Goal: Navigation & Orientation: Understand site structure

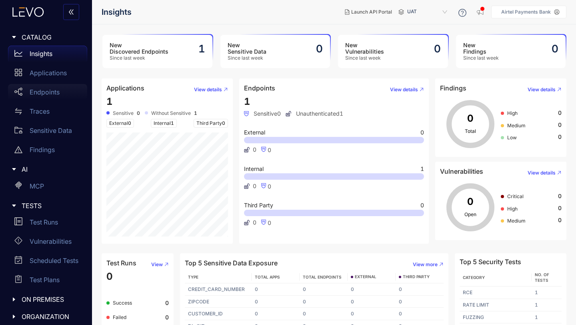
click at [42, 92] on p "Endpoints" at bounding box center [45, 91] width 30 height 7
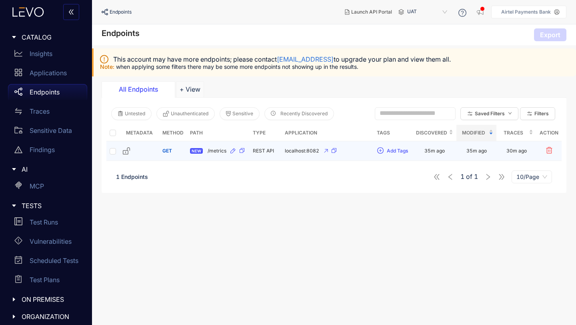
click at [168, 151] on span "GET" at bounding box center [167, 150] width 10 height 6
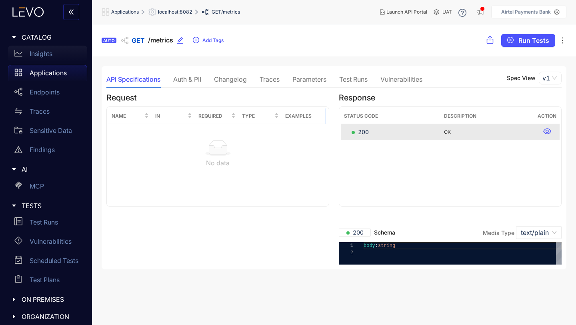
click at [44, 54] on p "Insights" at bounding box center [41, 53] width 23 height 7
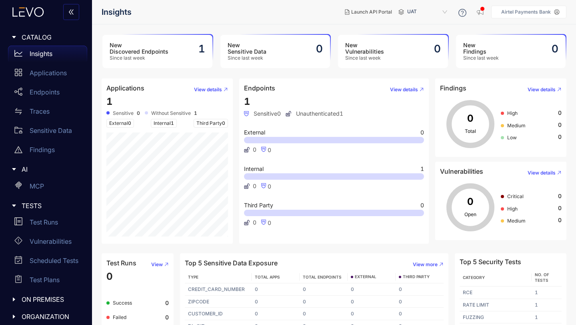
scroll to position [24, 0]
click at [40, 92] on p "Endpoints" at bounding box center [45, 91] width 30 height 7
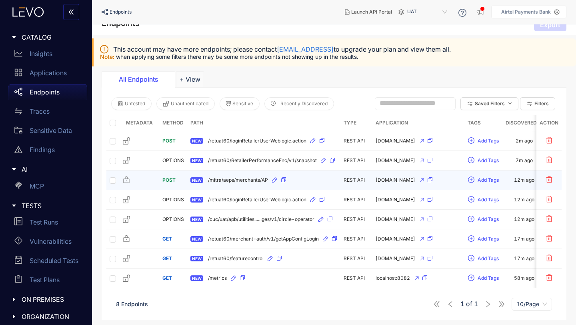
scroll to position [11, 0]
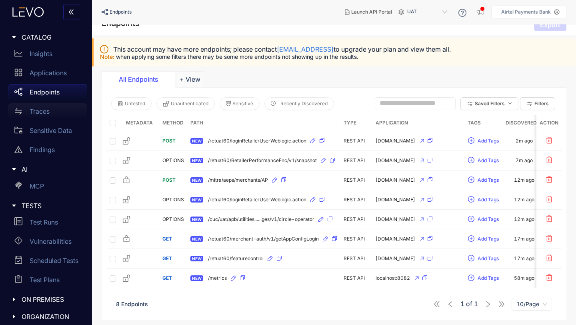
click at [35, 111] on p "Traces" at bounding box center [40, 111] width 20 height 7
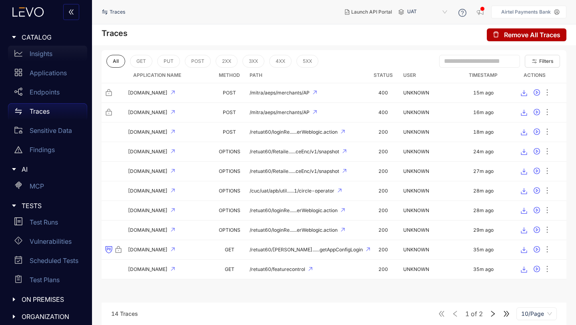
click at [41, 54] on p "Insights" at bounding box center [41, 53] width 23 height 7
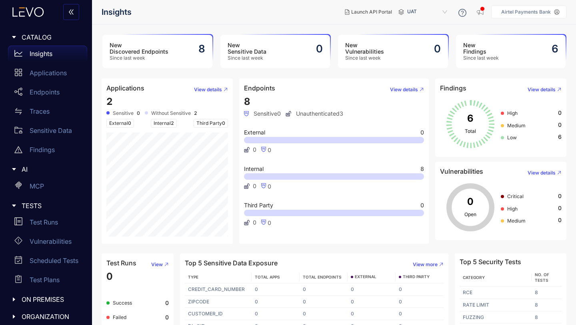
scroll to position [28, 0]
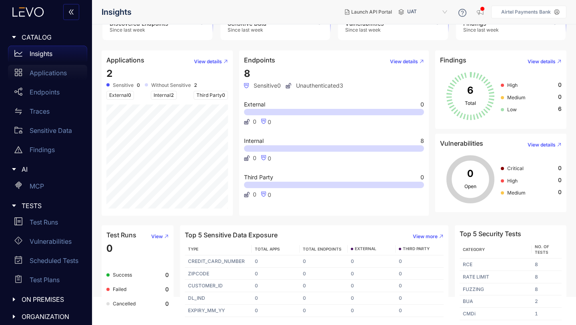
click at [56, 75] on p "Applications" at bounding box center [48, 72] width 37 height 7
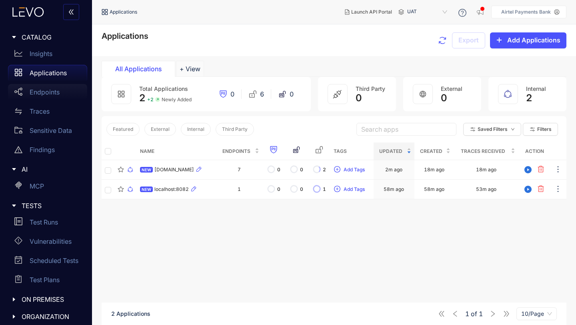
click at [50, 94] on p "Endpoints" at bounding box center [45, 91] width 30 height 7
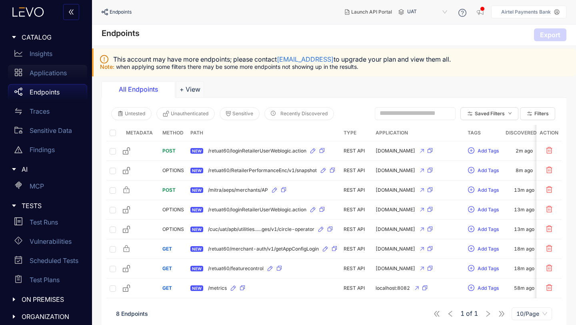
click at [44, 75] on p "Applications" at bounding box center [48, 72] width 37 height 7
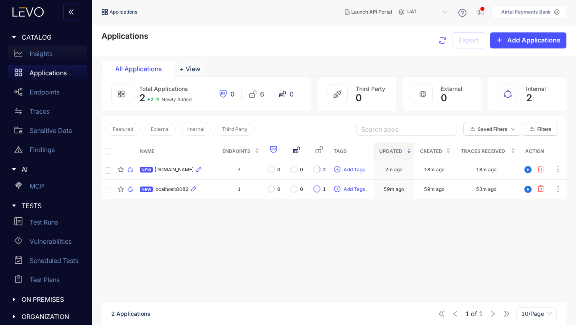
click at [40, 52] on p "Insights" at bounding box center [41, 53] width 23 height 7
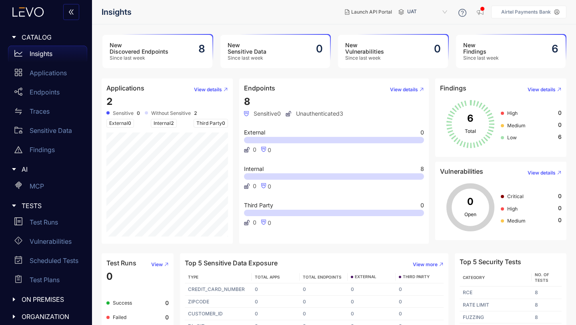
scroll to position [28, 0]
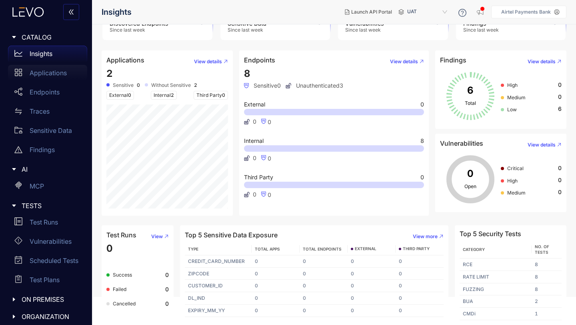
click at [47, 73] on p "Applications" at bounding box center [48, 72] width 37 height 7
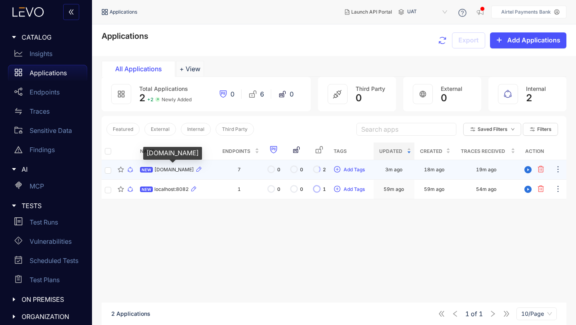
click at [175, 170] on span "apbuat.airtelbank.com" at bounding box center [174, 170] width 40 height 6
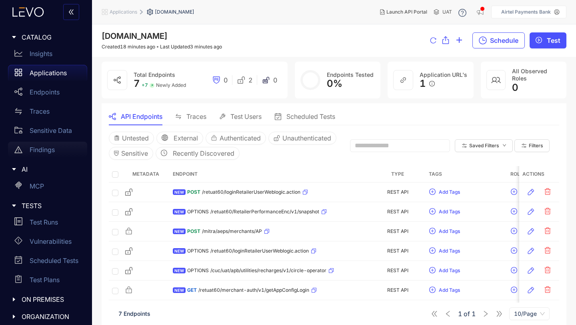
click at [41, 147] on p "Findings" at bounding box center [42, 149] width 25 height 7
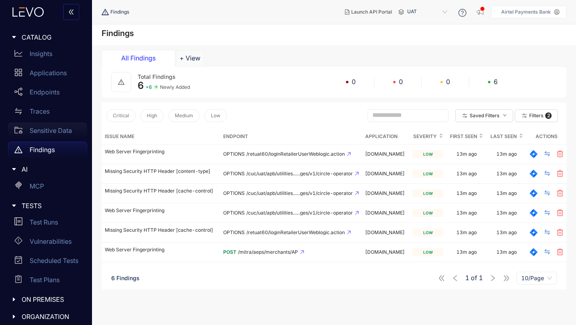
click at [43, 129] on p "Sensitive Data" at bounding box center [51, 130] width 42 height 7
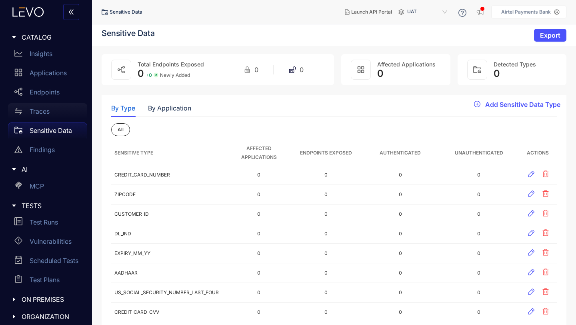
click at [41, 111] on p "Traces" at bounding box center [40, 111] width 20 height 7
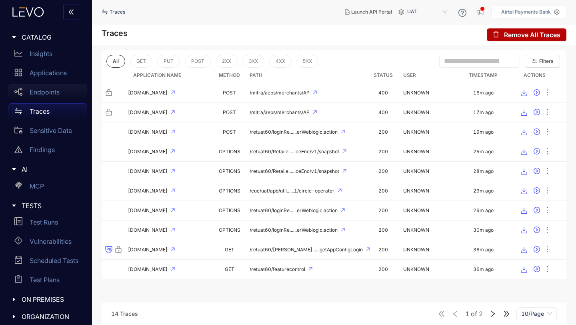
click at [44, 92] on p "Endpoints" at bounding box center [45, 91] width 30 height 7
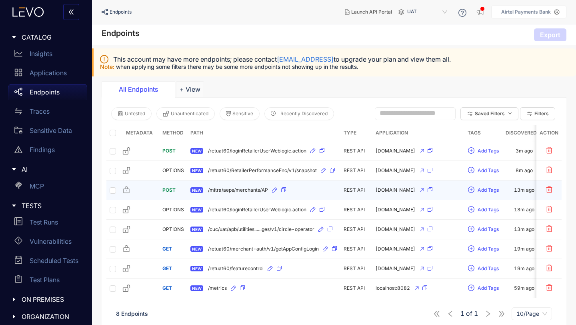
scroll to position [11, 0]
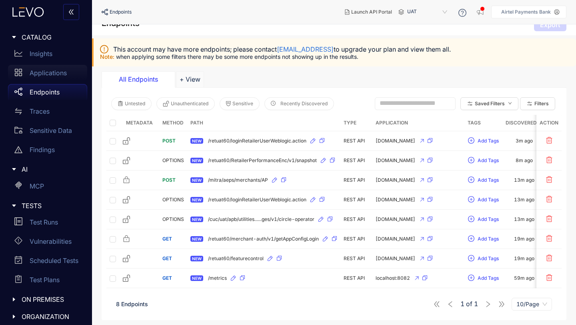
click at [50, 75] on p "Applications" at bounding box center [48, 72] width 37 height 7
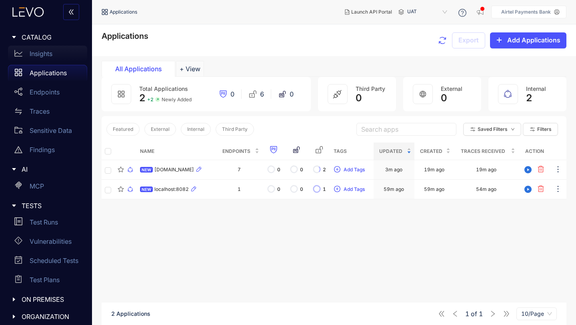
click at [38, 54] on p "Insights" at bounding box center [41, 53] width 23 height 7
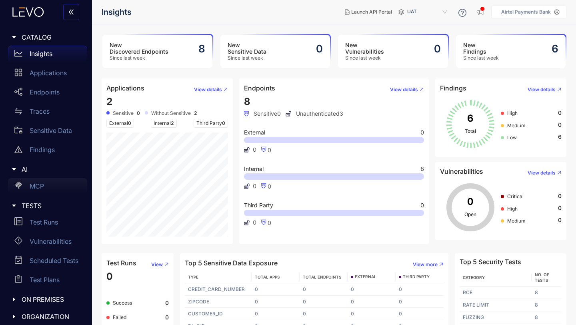
scroll to position [5, 0]
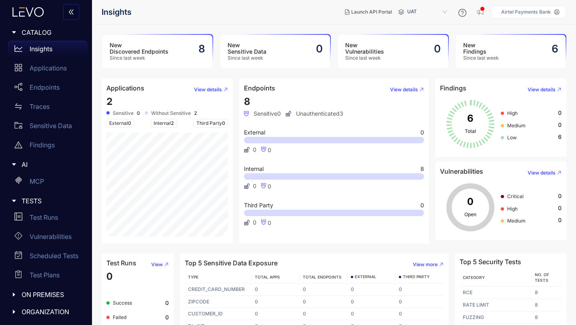
click at [558, 11] on icon at bounding box center [556, 12] width 5 height 5
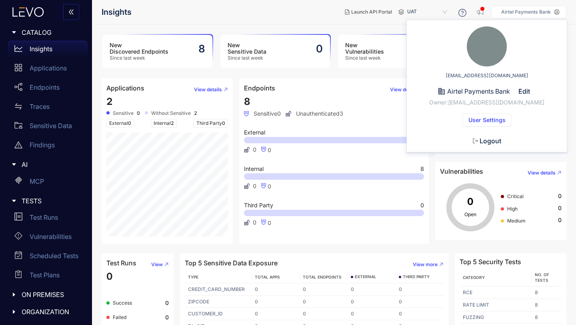
click at [490, 121] on span "User Settings" at bounding box center [486, 120] width 37 height 6
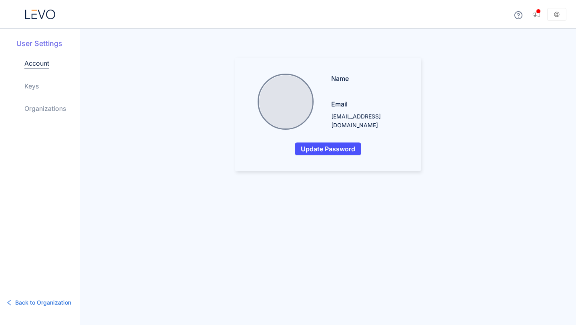
click at [32, 65] on link "Account" at bounding box center [36, 63] width 25 height 10
click at [40, 107] on link "Organizations" at bounding box center [45, 109] width 42 height 10
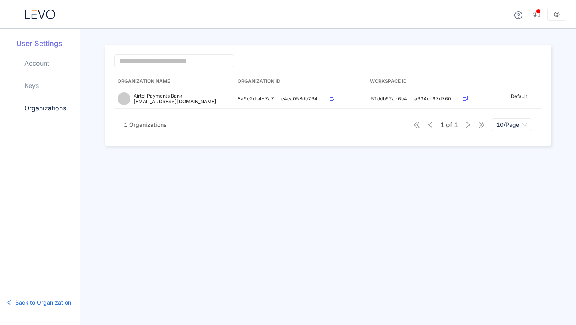
click at [42, 46] on h5 "User Settings" at bounding box center [48, 43] width 64 height 10
click at [537, 14] on icon "button" at bounding box center [536, 14] width 8 height 8
click at [557, 14] on icon at bounding box center [556, 14] width 5 height 5
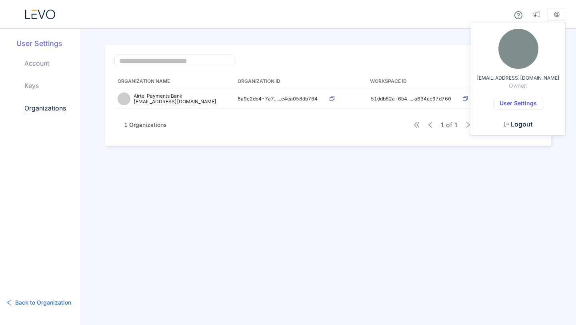
click at [516, 80] on span "kapil.kumar@airtelbank.com" at bounding box center [517, 78] width 83 height 6
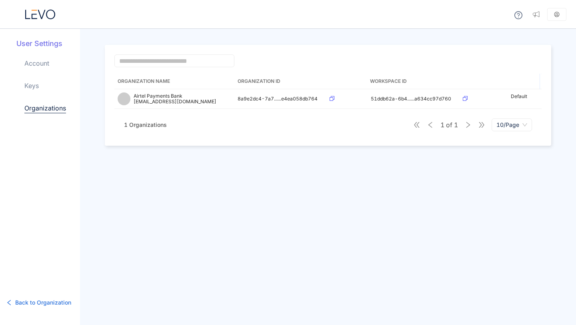
click at [11, 301] on icon "button" at bounding box center [9, 302] width 6 height 6
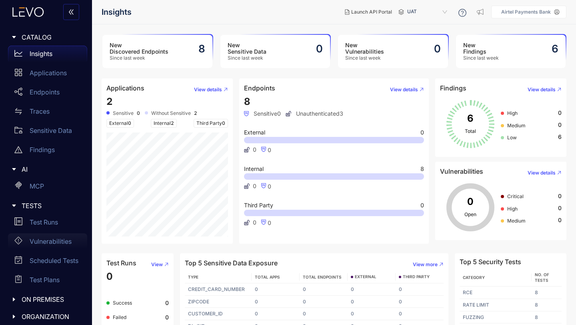
scroll to position [5, 0]
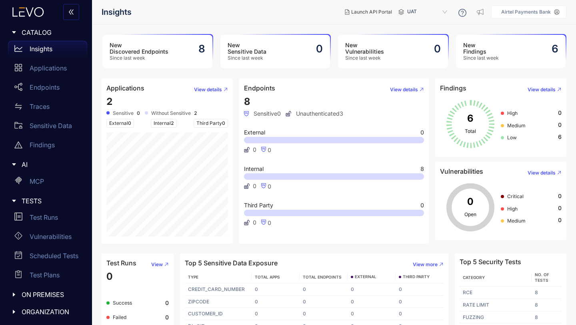
click at [14, 311] on icon "caret-right" at bounding box center [14, 311] width 2 height 4
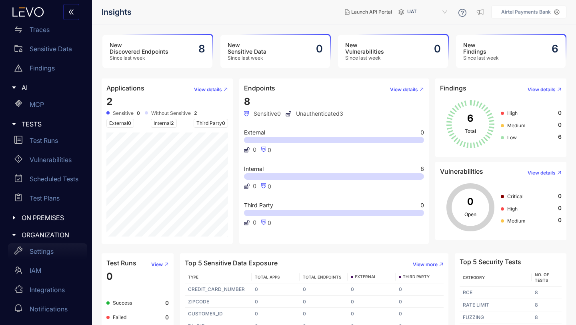
click at [43, 251] on p "Settings" at bounding box center [42, 250] width 24 height 7
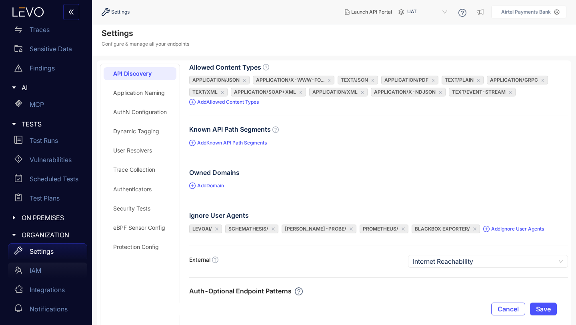
click at [36, 269] on p "IAM" at bounding box center [36, 270] width 12 height 7
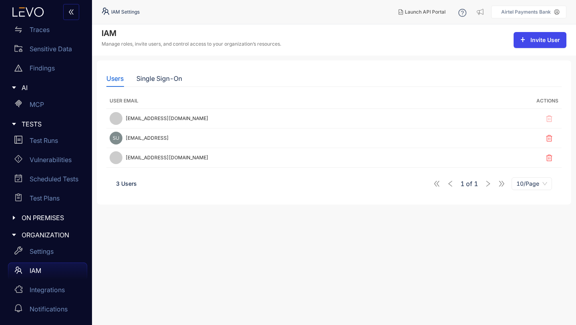
click at [534, 40] on span "Invite User" at bounding box center [545, 40] width 30 height 6
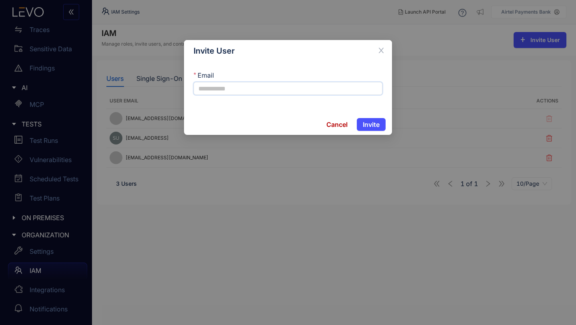
click at [222, 88] on input "Email" at bounding box center [287, 88] width 189 height 13
type input "*"
paste input "**********"
type input "**********"
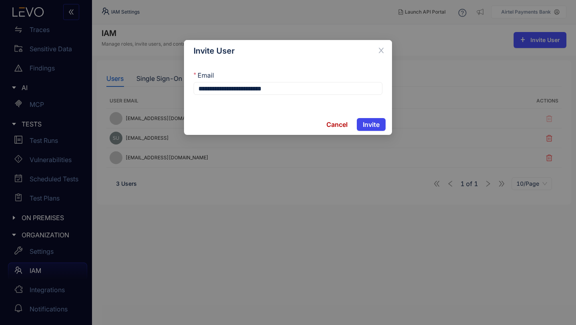
click at [368, 125] on span "Invite" at bounding box center [370, 124] width 17 height 7
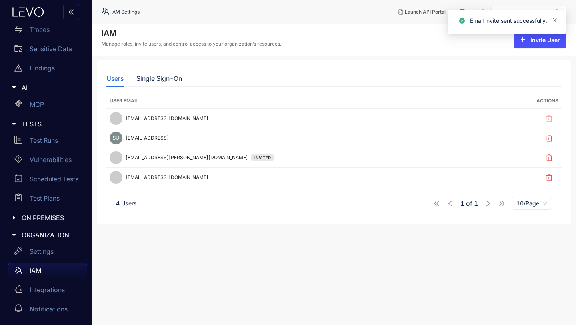
click at [555, 19] on icon "close" at bounding box center [554, 20] width 4 height 4
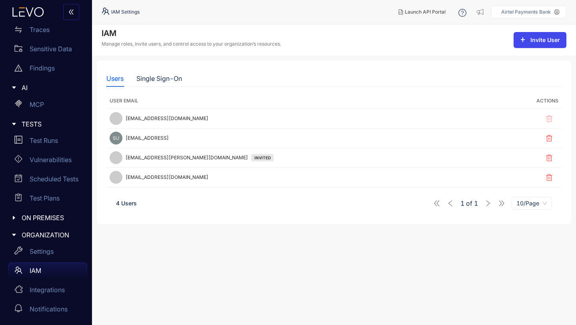
click at [535, 42] on span "Invite User" at bounding box center [545, 40] width 30 height 6
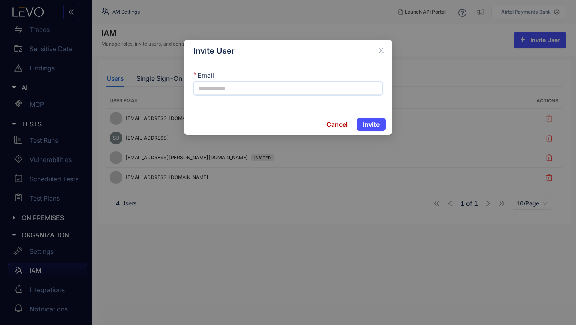
click at [268, 89] on input "Email" at bounding box center [287, 88] width 189 height 13
type input "*"
click at [289, 90] on input "Email" at bounding box center [287, 88] width 189 height 13
paste input "**********"
type input "**********"
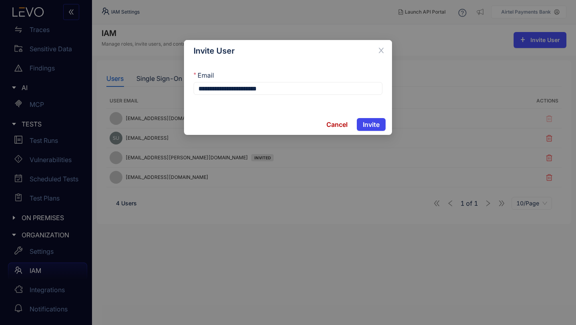
click at [371, 125] on span "Invite" at bounding box center [370, 124] width 17 height 7
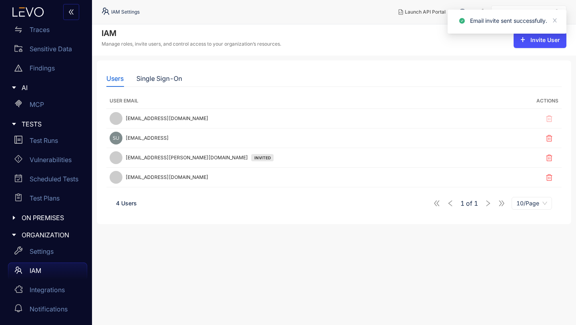
click at [340, 47] on div "IAM Manage roles, invite users, and control access to your organization’s resou…" at bounding box center [334, 39] width 484 height 31
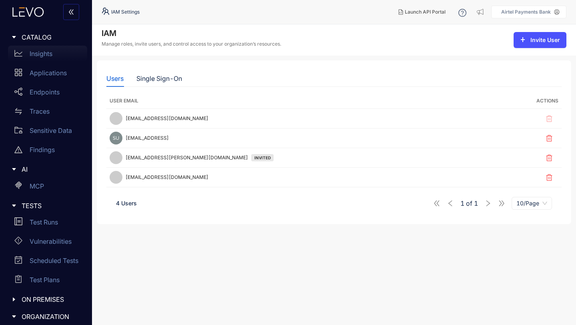
click at [42, 52] on p "Insights" at bounding box center [41, 53] width 23 height 7
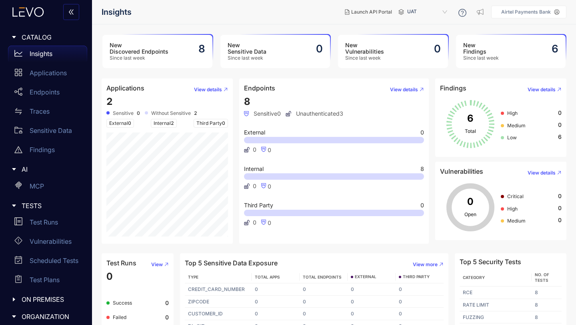
click at [537, 12] on p "Airtel Payments Bank" at bounding box center [526, 12] width 50 height 6
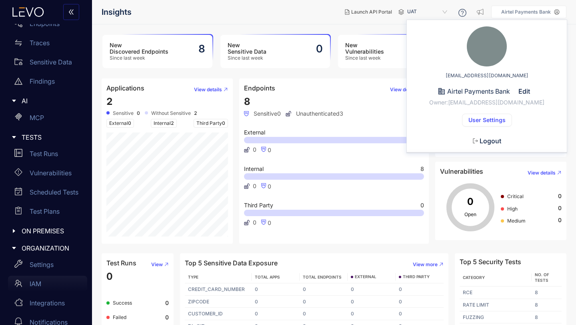
scroll to position [81, 0]
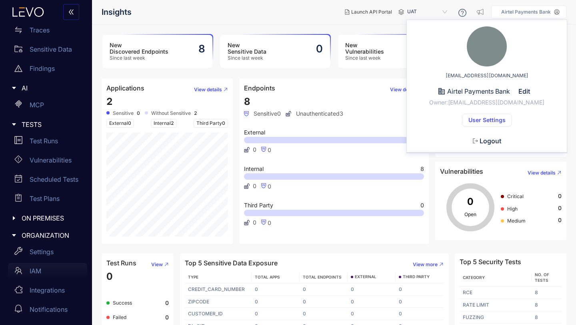
click at [32, 272] on p "IAM" at bounding box center [36, 270] width 12 height 7
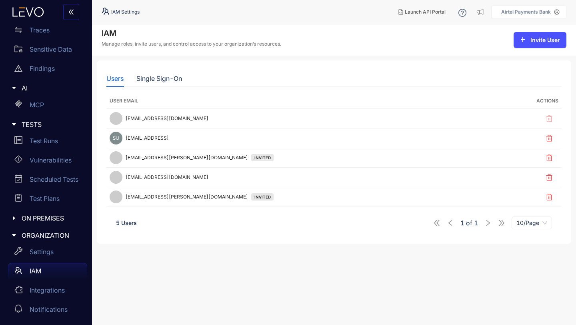
scroll to position [82, 0]
click at [44, 291] on p "Integrations" at bounding box center [47, 289] width 35 height 7
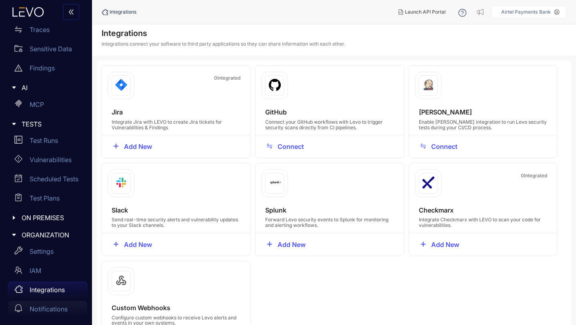
click at [44, 311] on p "Notifications" at bounding box center [49, 308] width 38 height 7
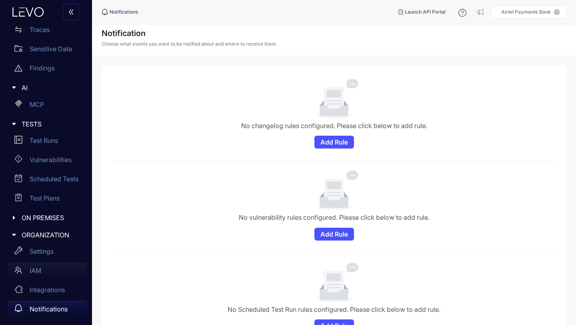
click at [40, 267] on p "IAM" at bounding box center [36, 270] width 12 height 7
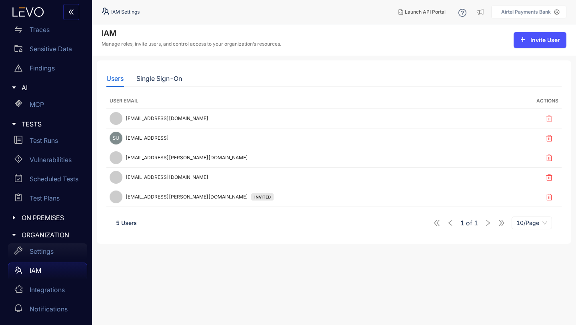
click at [41, 250] on p "Settings" at bounding box center [42, 250] width 24 height 7
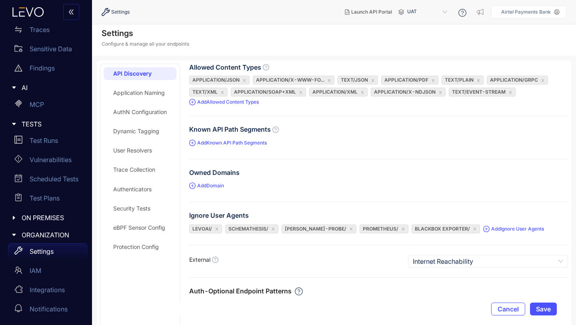
click at [14, 215] on icon "caret-right" at bounding box center [14, 218] width 6 height 6
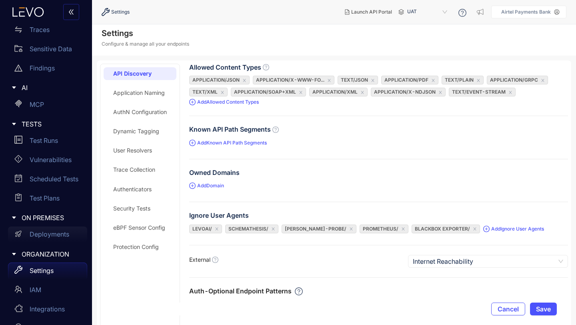
click at [40, 235] on p "Deployments" at bounding box center [50, 233] width 40 height 7
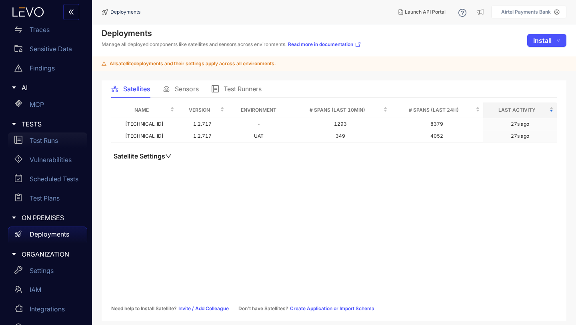
click at [37, 141] on p "Test Runs" at bounding box center [44, 140] width 28 height 7
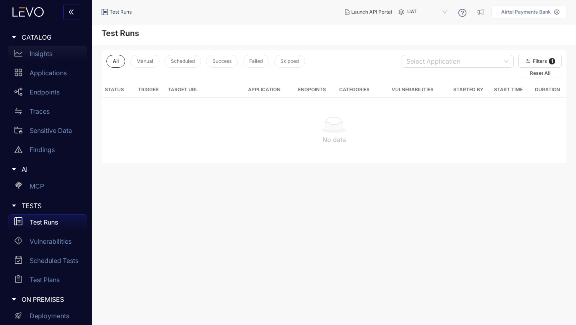
click at [38, 55] on p "Insights" at bounding box center [41, 53] width 23 height 7
